Goal: Information Seeking & Learning: Learn about a topic

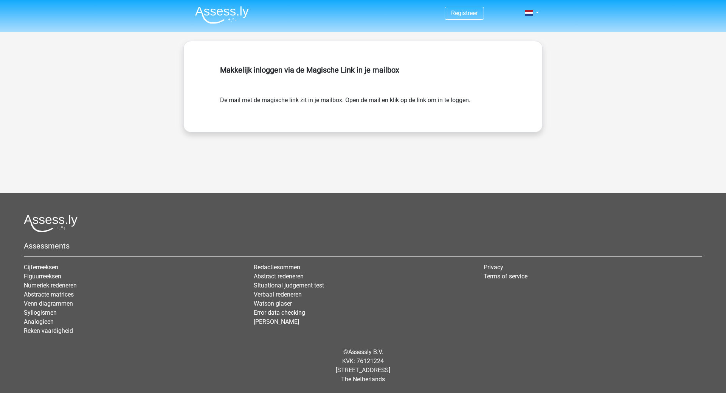
click at [373, 84] on div "Makkelijk inloggen via de Magische Link in je mailbox" at bounding box center [363, 78] width 286 height 33
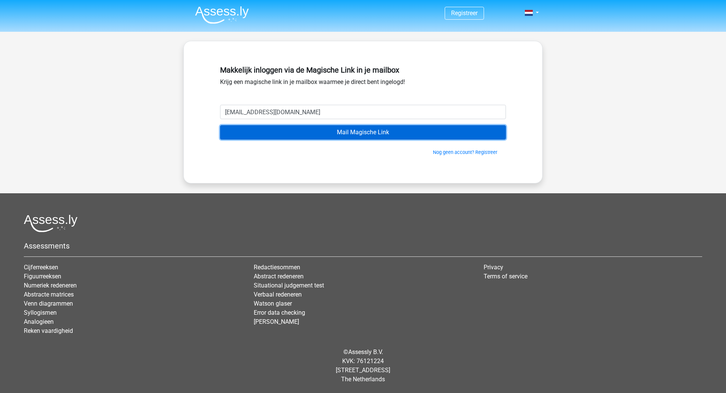
click at [367, 135] on input "Mail Magische Link" at bounding box center [363, 132] width 286 height 14
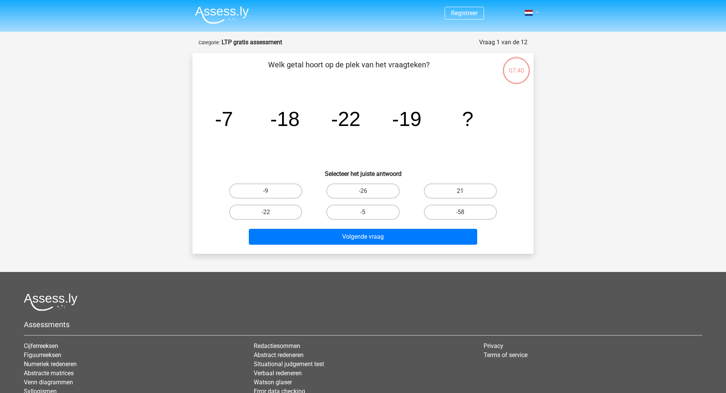
click at [537, 12] on link at bounding box center [529, 12] width 15 height 9
click at [536, 15] on link at bounding box center [529, 12] width 15 height 9
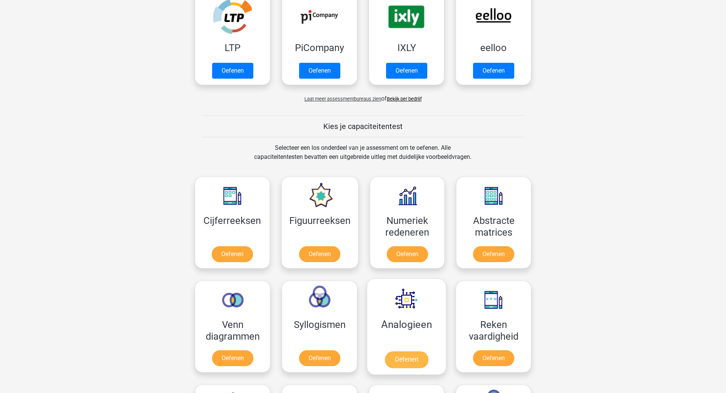
scroll to position [193, 0]
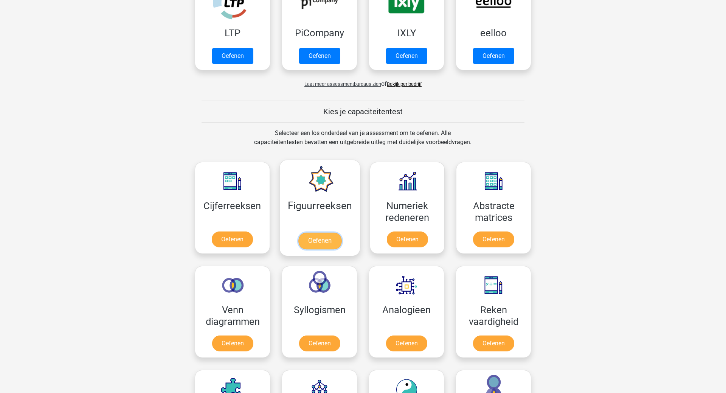
click at [315, 238] on link "Oefenen" at bounding box center [319, 240] width 43 height 17
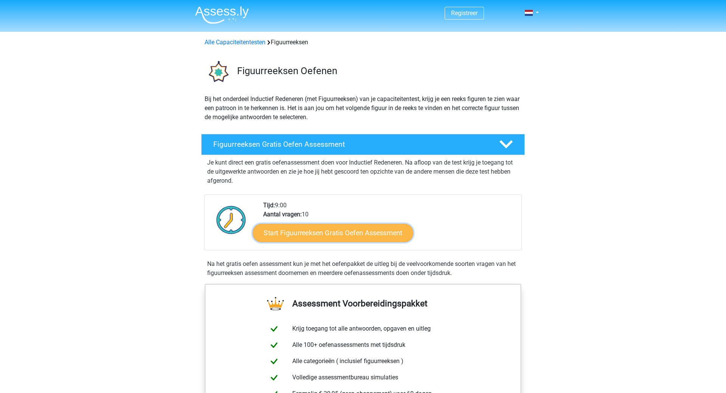
click at [338, 230] on link "Start Figuurreeksen Gratis Oefen Assessment" at bounding box center [333, 232] width 160 height 18
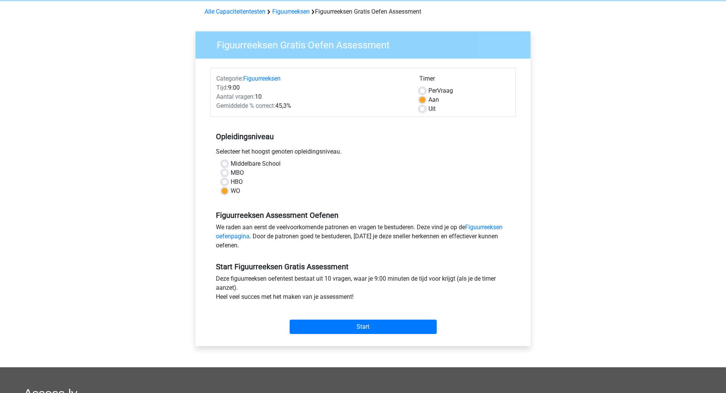
scroll to position [39, 0]
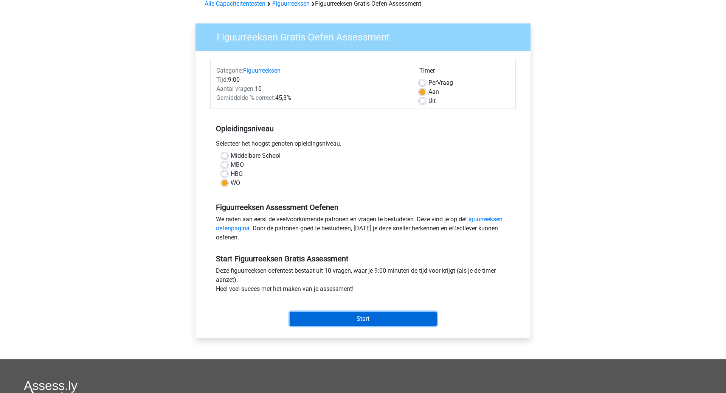
click at [358, 313] on input "Start" at bounding box center [363, 318] width 147 height 14
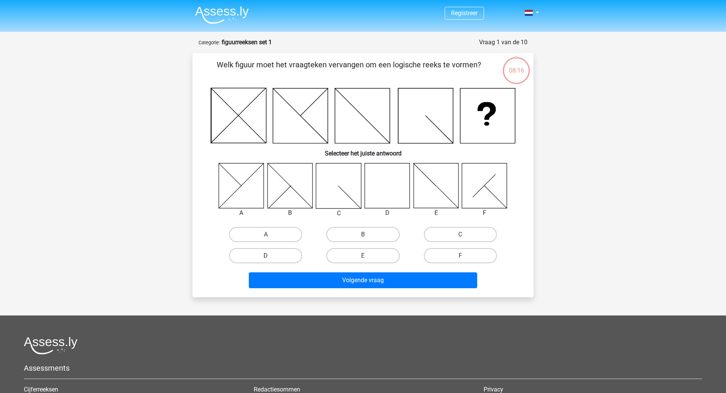
click at [265, 252] on label "D" at bounding box center [265, 255] width 73 height 15
click at [266, 255] on input "D" at bounding box center [268, 257] width 5 height 5
radio input "true"
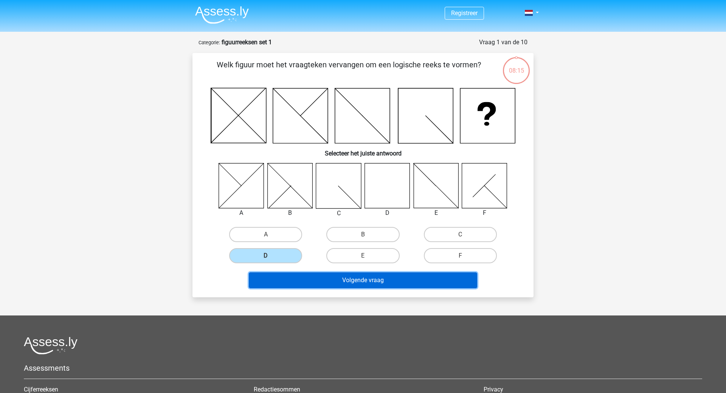
click at [335, 281] on button "Volgende vraag" at bounding box center [363, 280] width 229 height 16
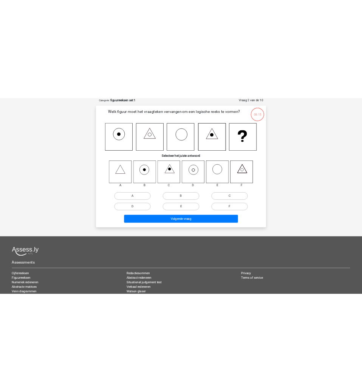
scroll to position [38, 0]
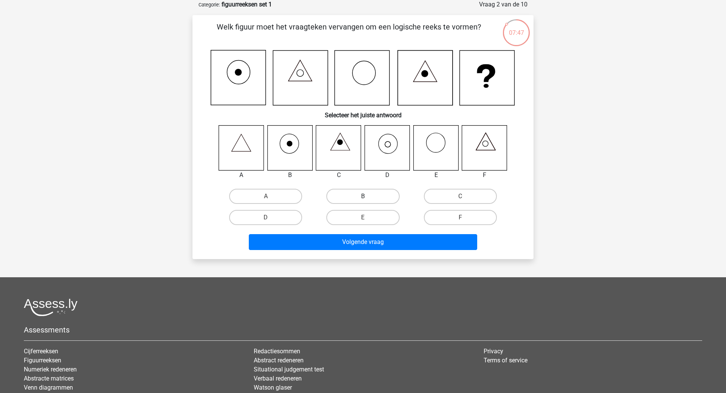
click at [360, 200] on label "B" at bounding box center [362, 196] width 73 height 15
click at [363, 200] on input "B" at bounding box center [365, 198] width 5 height 5
radio input "true"
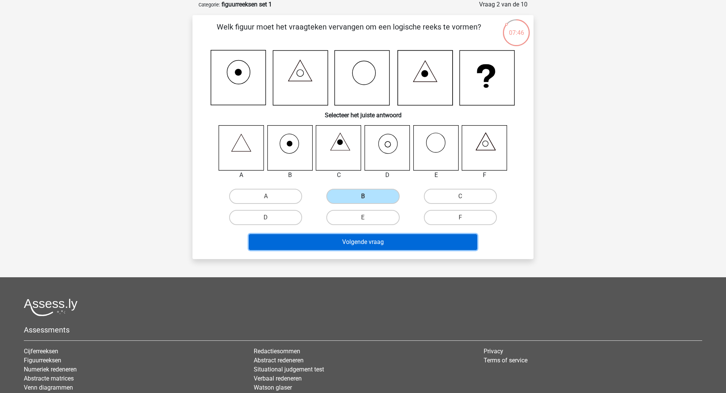
click at [358, 248] on button "Volgende vraag" at bounding box center [363, 242] width 229 height 16
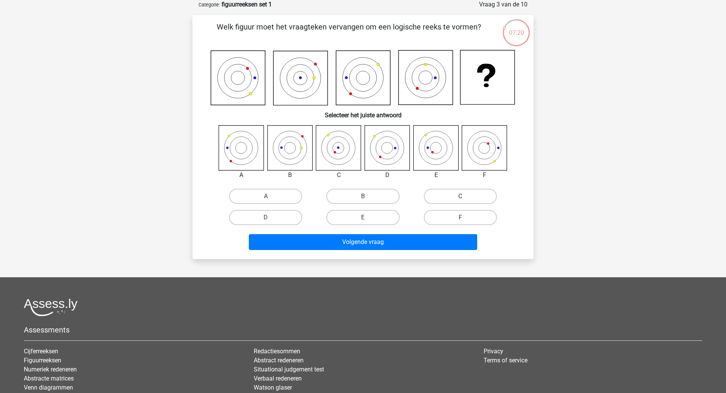
click at [461, 196] on label "C" at bounding box center [460, 196] width 73 height 15
click at [461, 196] on input "C" at bounding box center [462, 198] width 5 height 5
radio input "true"
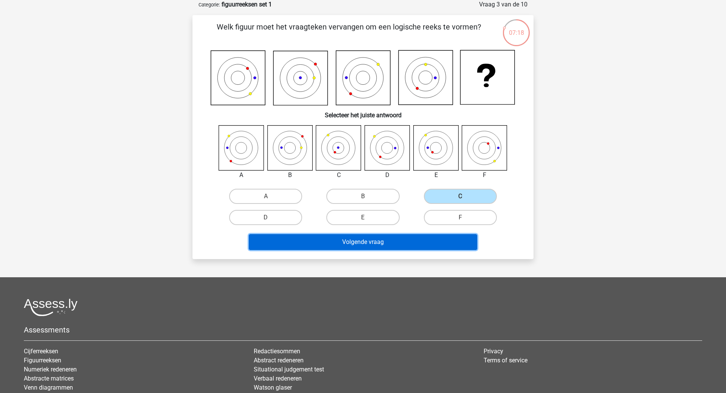
click at [370, 242] on button "Volgende vraag" at bounding box center [363, 242] width 229 height 16
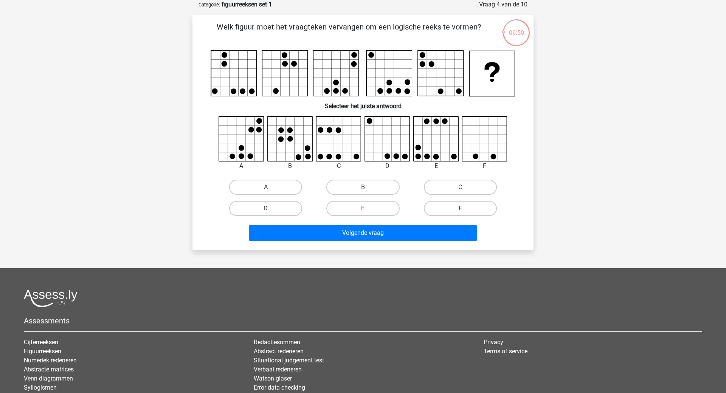
click at [355, 206] on label "E" at bounding box center [362, 208] width 73 height 15
click at [363, 208] on input "E" at bounding box center [365, 210] width 5 height 5
radio input "true"
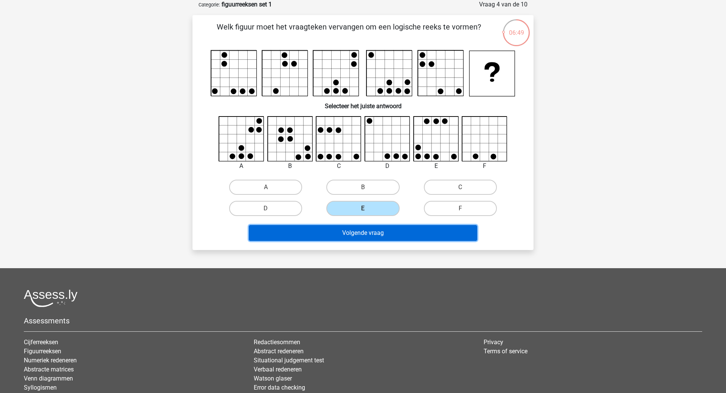
click at [364, 238] on button "Volgende vraag" at bounding box center [363, 233] width 229 height 16
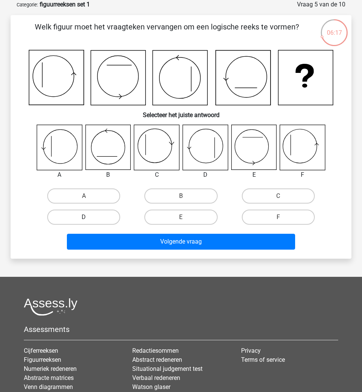
click at [82, 215] on label "D" at bounding box center [83, 217] width 73 height 15
click at [84, 217] on input "D" at bounding box center [86, 219] width 5 height 5
radio input "true"
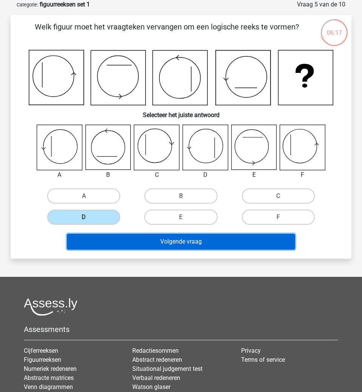
click at [176, 246] on button "Volgende vraag" at bounding box center [181, 242] width 229 height 16
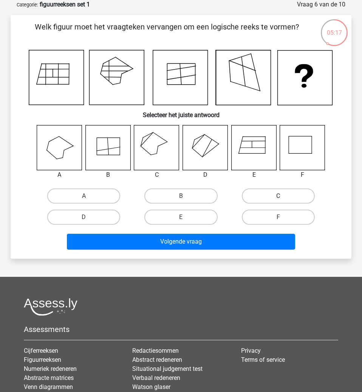
click at [258, 194] on label "C" at bounding box center [278, 196] width 73 height 15
click at [278, 196] on input "C" at bounding box center [280, 198] width 5 height 5
radio input "true"
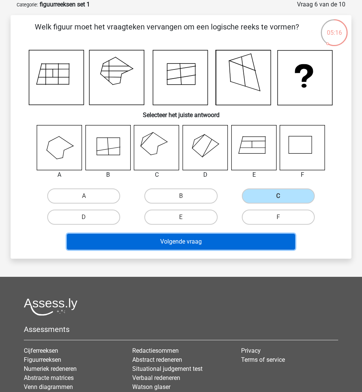
click at [202, 244] on button "Volgende vraag" at bounding box center [181, 242] width 229 height 16
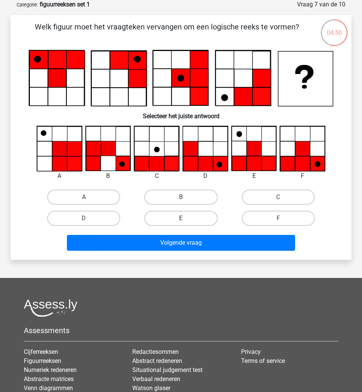
click at [197, 221] on label "E" at bounding box center [180, 218] width 73 height 15
click at [186, 221] on input "E" at bounding box center [183, 220] width 5 height 5
radio input "true"
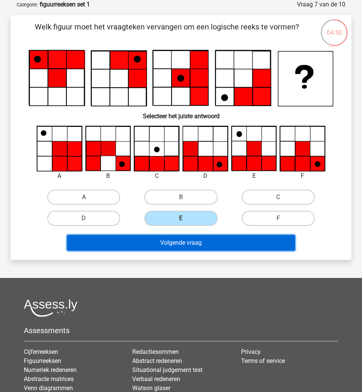
click at [204, 244] on button "Volgende vraag" at bounding box center [181, 243] width 229 height 16
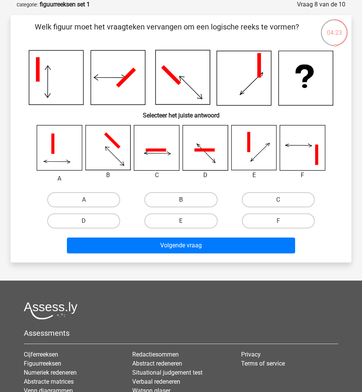
click at [192, 194] on label "B" at bounding box center [180, 199] width 73 height 15
click at [186, 200] on input "B" at bounding box center [183, 202] width 5 height 5
radio input "true"
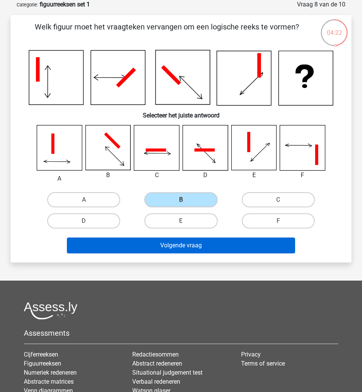
click at [189, 254] on div "Volgende vraag" at bounding box center [181, 247] width 292 height 19
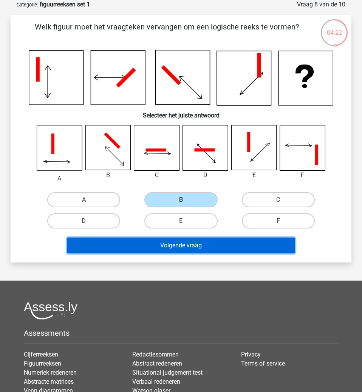
click at [192, 250] on button "Volgende vraag" at bounding box center [181, 246] width 229 height 16
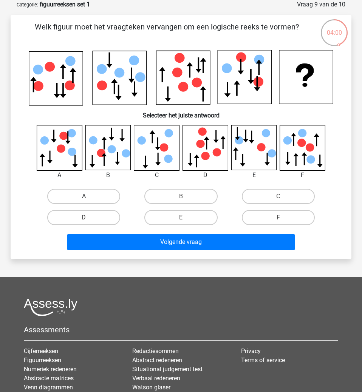
click at [90, 198] on label "A" at bounding box center [83, 196] width 73 height 15
click at [89, 198] on input "A" at bounding box center [86, 199] width 5 height 5
radio input "true"
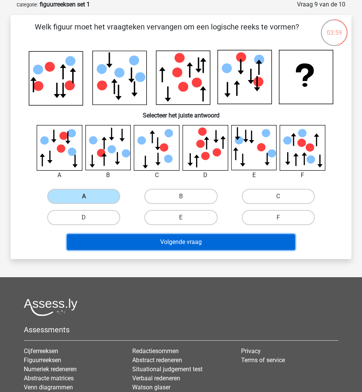
click at [151, 243] on button "Volgende vraag" at bounding box center [181, 242] width 229 height 16
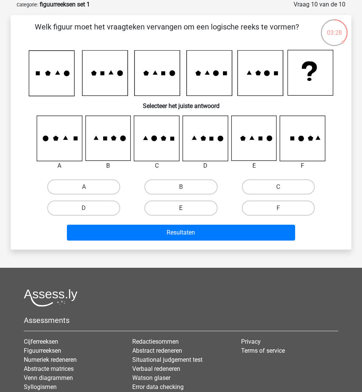
click at [200, 207] on label "E" at bounding box center [180, 208] width 73 height 15
click at [186, 208] on input "E" at bounding box center [183, 210] width 5 height 5
radio input "true"
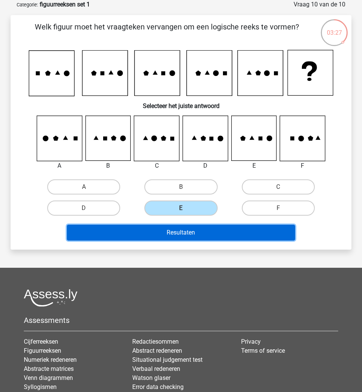
click at [206, 237] on button "Resultaten" at bounding box center [181, 233] width 229 height 16
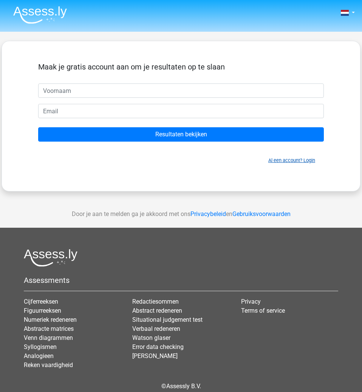
click at [308, 159] on link "Al een account? Login" at bounding box center [291, 161] width 47 height 6
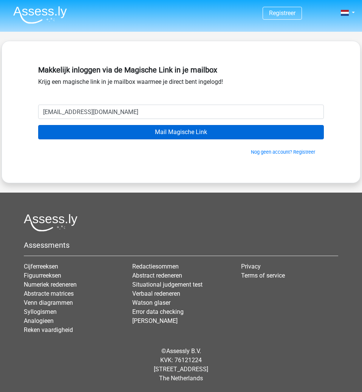
type input "[EMAIL_ADDRESS][DOMAIN_NAME]"
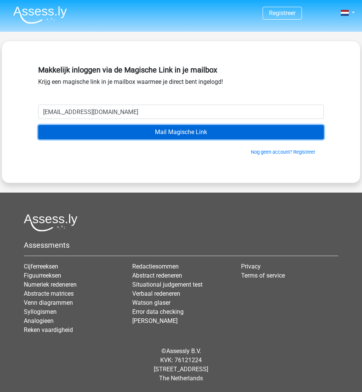
click at [181, 134] on input "Mail Magische Link" at bounding box center [181, 132] width 286 height 14
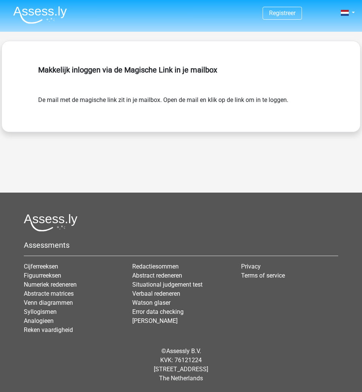
click at [291, 101] on form "De mail met de magische link zit in je mailbox. Open de mail en klik op de link…" at bounding box center [181, 100] width 286 height 9
click at [283, 13] on link "Registreer" at bounding box center [282, 12] width 26 height 7
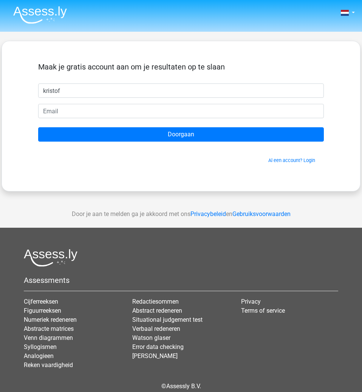
type input "kristof"
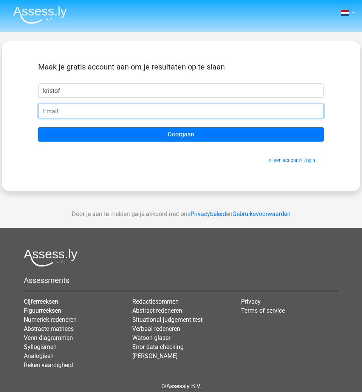
click at [75, 111] on input "email" at bounding box center [181, 111] width 286 height 14
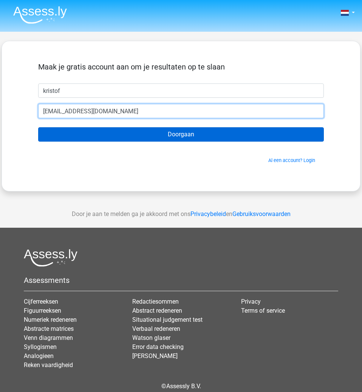
type input "[EMAIL_ADDRESS][DOMAIN_NAME]"
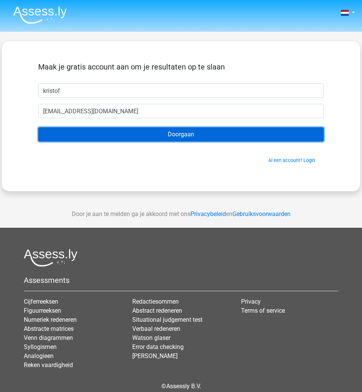
click at [179, 135] on input "Doorgaan" at bounding box center [181, 134] width 286 height 14
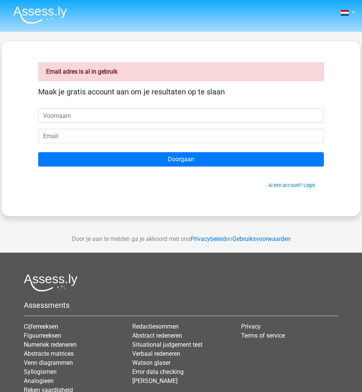
drag, startPoint x: 41, startPoint y: 117, endPoint x: 48, endPoint y: 115, distance: 7.0
click at [42, 117] on input "text" at bounding box center [181, 115] width 286 height 14
type input "kristof"
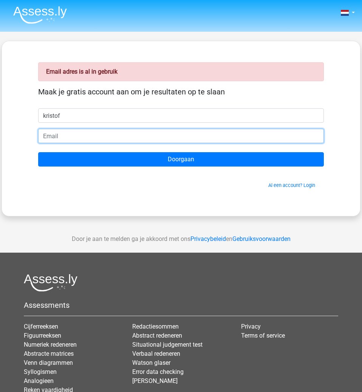
click at [75, 139] on input "email" at bounding box center [181, 136] width 286 height 14
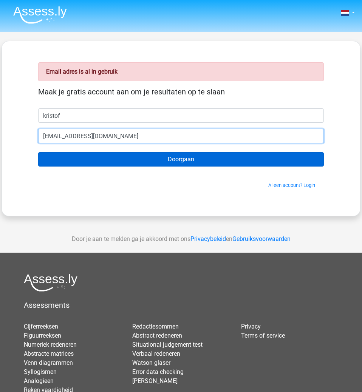
type input "brackez@skynet.be"
click at [38, 152] on input "Doorgaan" at bounding box center [181, 159] width 286 height 14
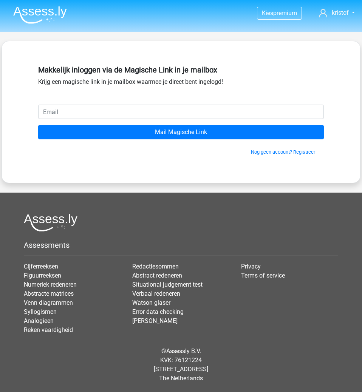
click at [102, 110] on input "email" at bounding box center [181, 112] width 286 height 14
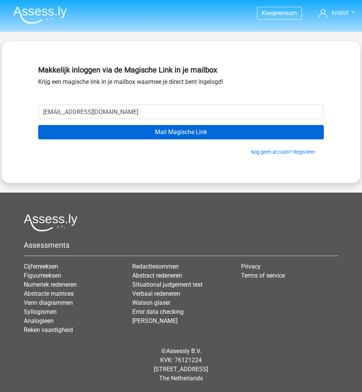
type input "[EMAIL_ADDRESS][DOMAIN_NAME]"
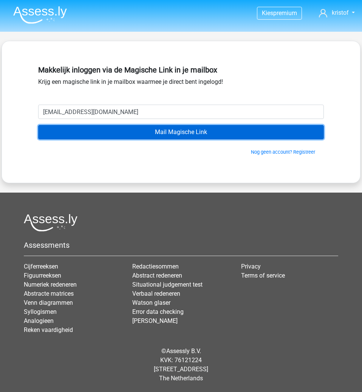
click at [180, 129] on input "Mail Magische Link" at bounding box center [181, 132] width 286 height 14
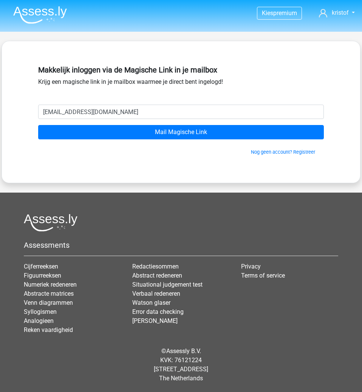
click at [48, 12] on img at bounding box center [40, 15] width 54 height 18
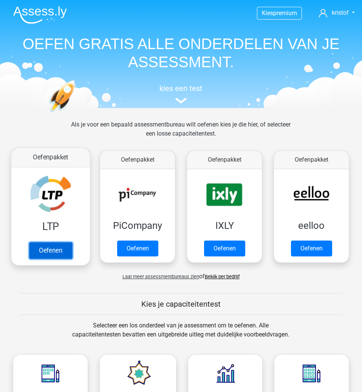
click at [60, 242] on link "Oefenen" at bounding box center [50, 250] width 43 height 17
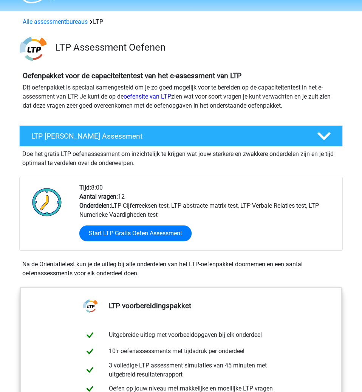
scroll to position [39, 0]
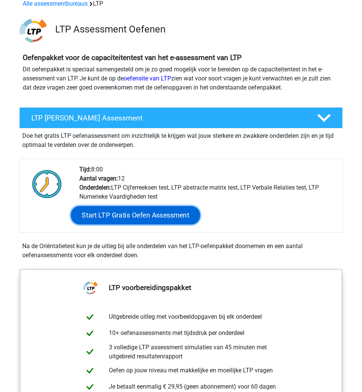
click at [153, 216] on link "Start LTP Gratis Oefen Assessment" at bounding box center [135, 215] width 129 height 18
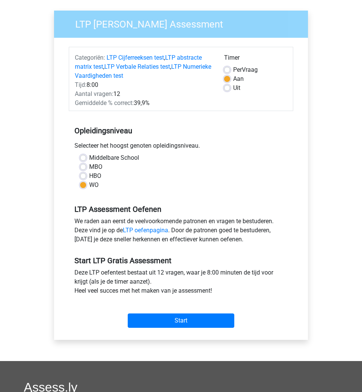
scroll to position [77, 0]
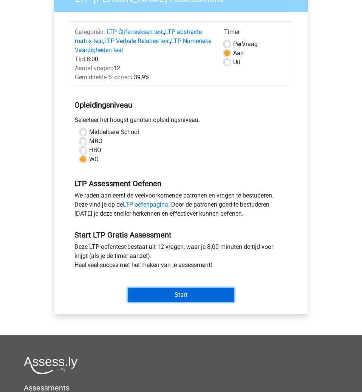
click at [181, 290] on input "Start" at bounding box center [181, 295] width 107 height 14
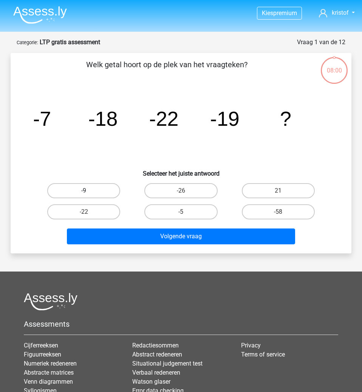
click at [94, 187] on label "-9" at bounding box center [83, 190] width 73 height 15
click at [89, 191] on input "-9" at bounding box center [86, 193] width 5 height 5
radio input "true"
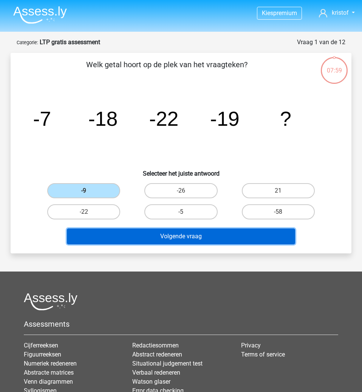
click at [204, 237] on button "Volgende vraag" at bounding box center [181, 237] width 229 height 16
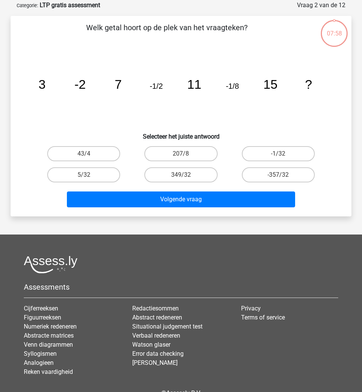
scroll to position [38, 0]
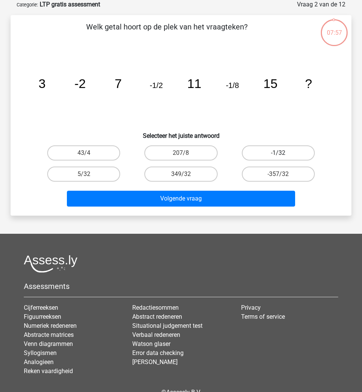
click at [272, 155] on label "-1/32" at bounding box center [278, 153] width 73 height 15
click at [278, 155] on input "-1/32" at bounding box center [280, 155] width 5 height 5
radio input "true"
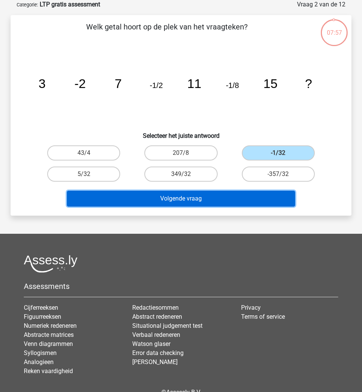
click at [232, 195] on button "Volgende vraag" at bounding box center [181, 199] width 229 height 16
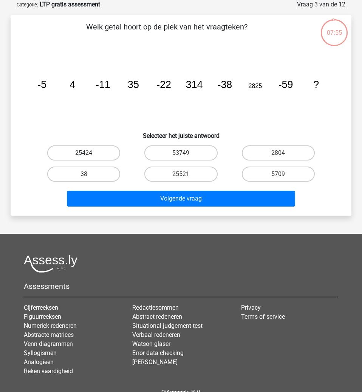
click at [92, 151] on label "25424" at bounding box center [83, 153] width 73 height 15
click at [89, 153] on input "25424" at bounding box center [86, 155] width 5 height 5
radio input "true"
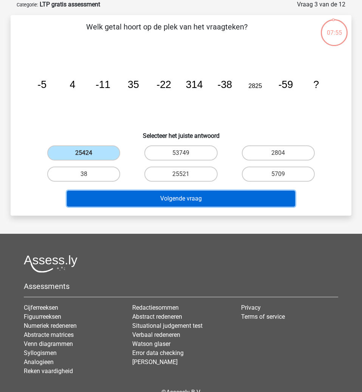
click at [159, 197] on button "Volgende vraag" at bounding box center [181, 199] width 229 height 16
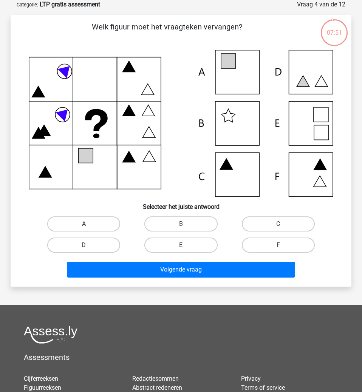
click at [276, 245] on label "F" at bounding box center [278, 245] width 73 height 15
click at [278, 245] on input "F" at bounding box center [280, 247] width 5 height 5
radio input "true"
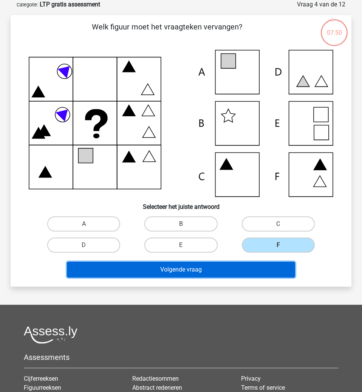
click at [251, 265] on button "Volgende vraag" at bounding box center [181, 270] width 229 height 16
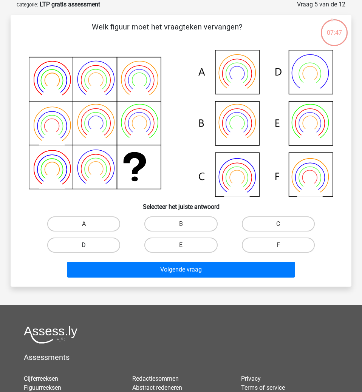
click at [88, 244] on label "D" at bounding box center [83, 245] width 73 height 15
click at [88, 245] on input "D" at bounding box center [86, 247] width 5 height 5
radio input "true"
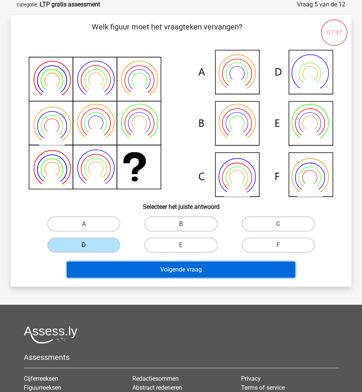
click at [150, 274] on button "Volgende vraag" at bounding box center [181, 270] width 229 height 16
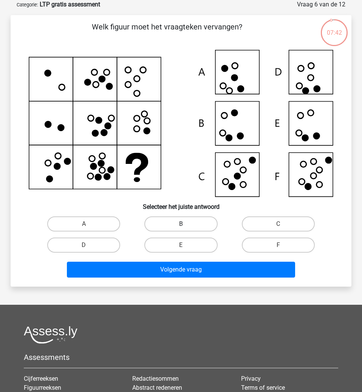
click at [180, 224] on label "B" at bounding box center [180, 224] width 73 height 15
click at [181, 224] on input "B" at bounding box center [183, 226] width 5 height 5
radio input "true"
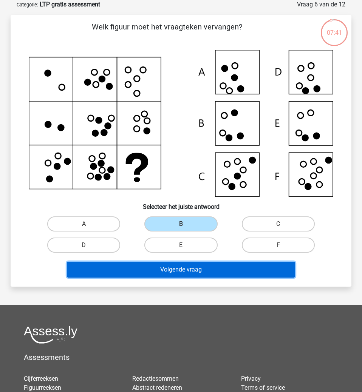
click at [194, 272] on button "Volgende vraag" at bounding box center [181, 270] width 229 height 16
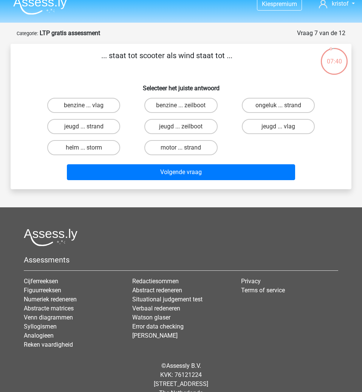
scroll to position [0, 0]
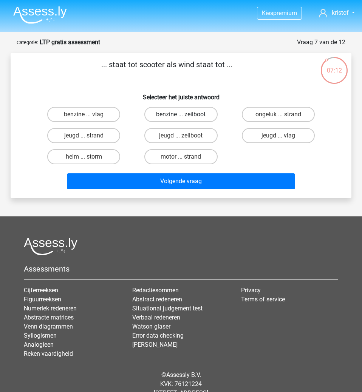
click at [196, 113] on label "benzine ... zeilboot" at bounding box center [180, 114] width 73 height 15
click at [186, 115] on input "benzine ... zeilboot" at bounding box center [183, 117] width 5 height 5
radio input "true"
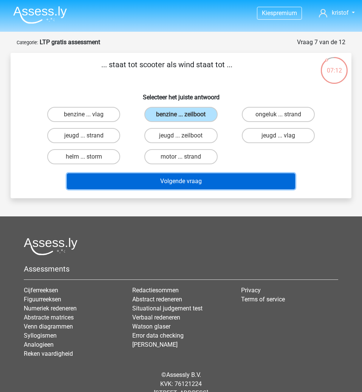
click at [200, 181] on button "Volgende vraag" at bounding box center [181, 181] width 229 height 16
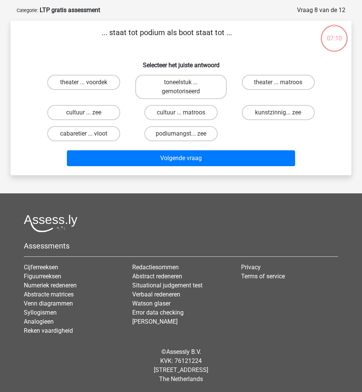
scroll to position [33, 0]
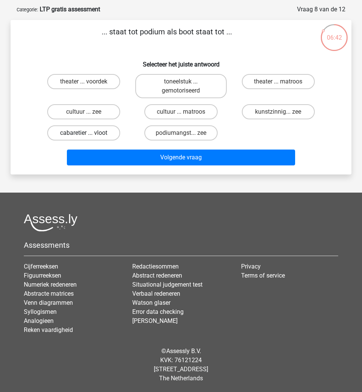
click at [84, 133] on label "cabaretier ... vloot" at bounding box center [83, 132] width 73 height 15
click at [84, 133] on input "cabaretier ... vloot" at bounding box center [86, 135] width 5 height 5
radio input "true"
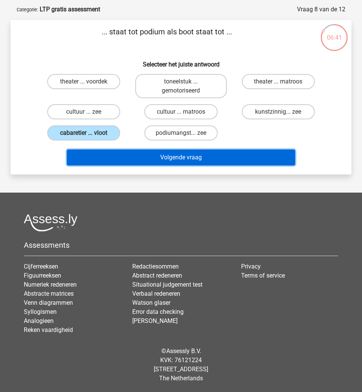
click at [133, 151] on button "Volgende vraag" at bounding box center [181, 158] width 229 height 16
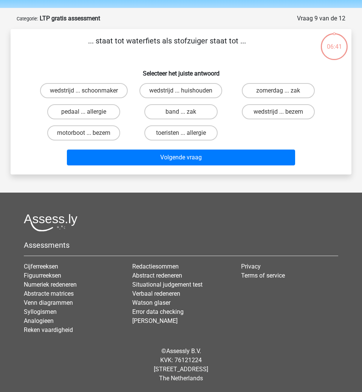
scroll to position [24, 0]
click at [173, 112] on label "band ... zak" at bounding box center [180, 111] width 73 height 15
click at [181, 112] on input "band ... zak" at bounding box center [183, 114] width 5 height 5
radio input "true"
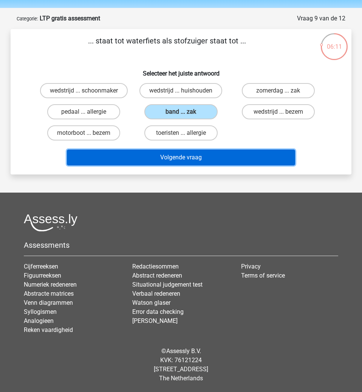
click at [176, 155] on button "Volgende vraag" at bounding box center [181, 158] width 229 height 16
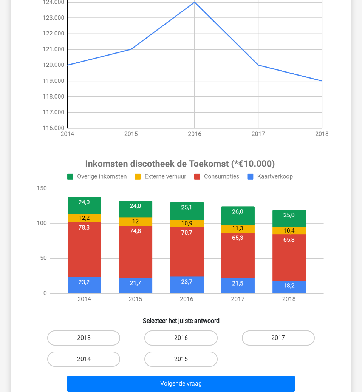
scroll to position [115, 0]
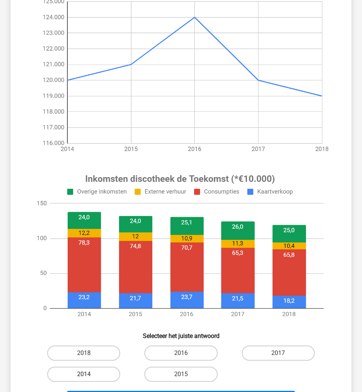
click at [100, 378] on label "2014" at bounding box center [83, 374] width 73 height 15
click at [89, 378] on input "2014" at bounding box center [86, 377] width 5 height 5
radio input "true"
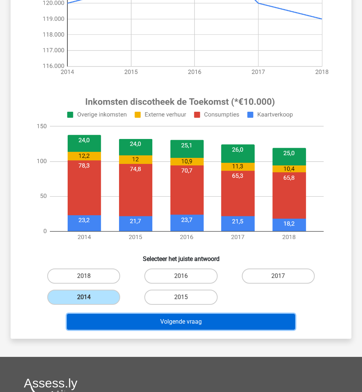
click at [233, 320] on button "Volgende vraag" at bounding box center [181, 322] width 229 height 16
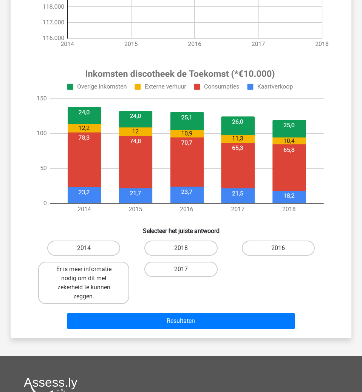
scroll to position [231, 0]
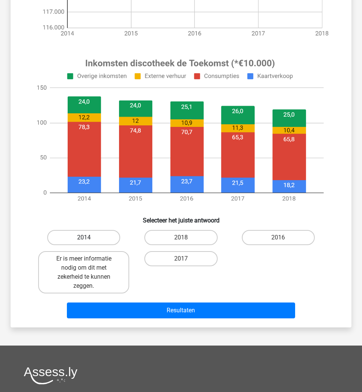
click at [104, 238] on label "2014" at bounding box center [83, 237] width 73 height 15
click at [89, 238] on input "2014" at bounding box center [86, 240] width 5 height 5
radio input "true"
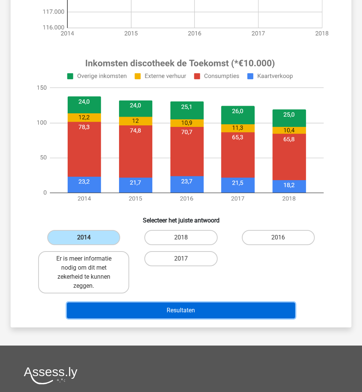
click at [179, 313] on button "Resultaten" at bounding box center [181, 311] width 229 height 16
